Goal: Find specific page/section: Find specific page/section

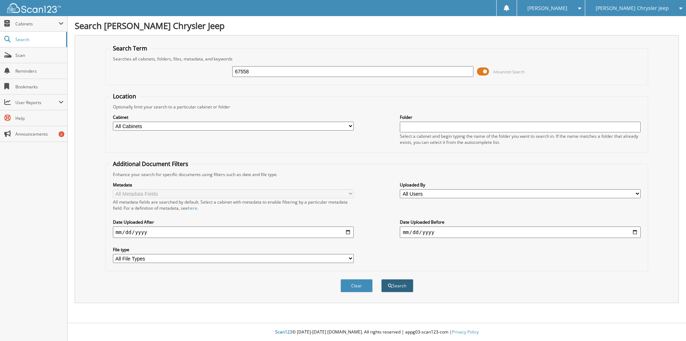
type input "67558"
click at [399, 285] on button "Search" at bounding box center [397, 285] width 32 height 13
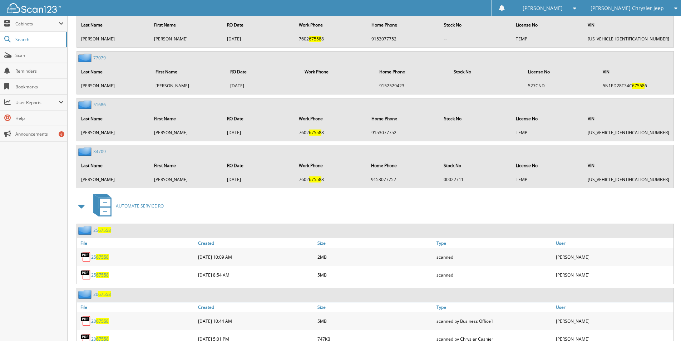
scroll to position [644, 0]
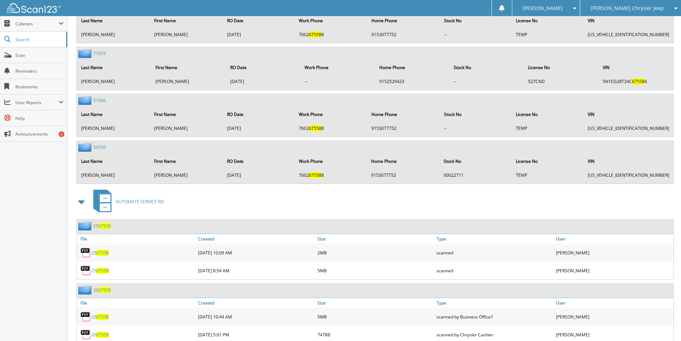
click at [104, 250] on span "67558" at bounding box center [102, 253] width 13 height 6
click at [103, 272] on span "67558" at bounding box center [102, 270] width 13 height 6
